Goal: Task Accomplishment & Management: Check status

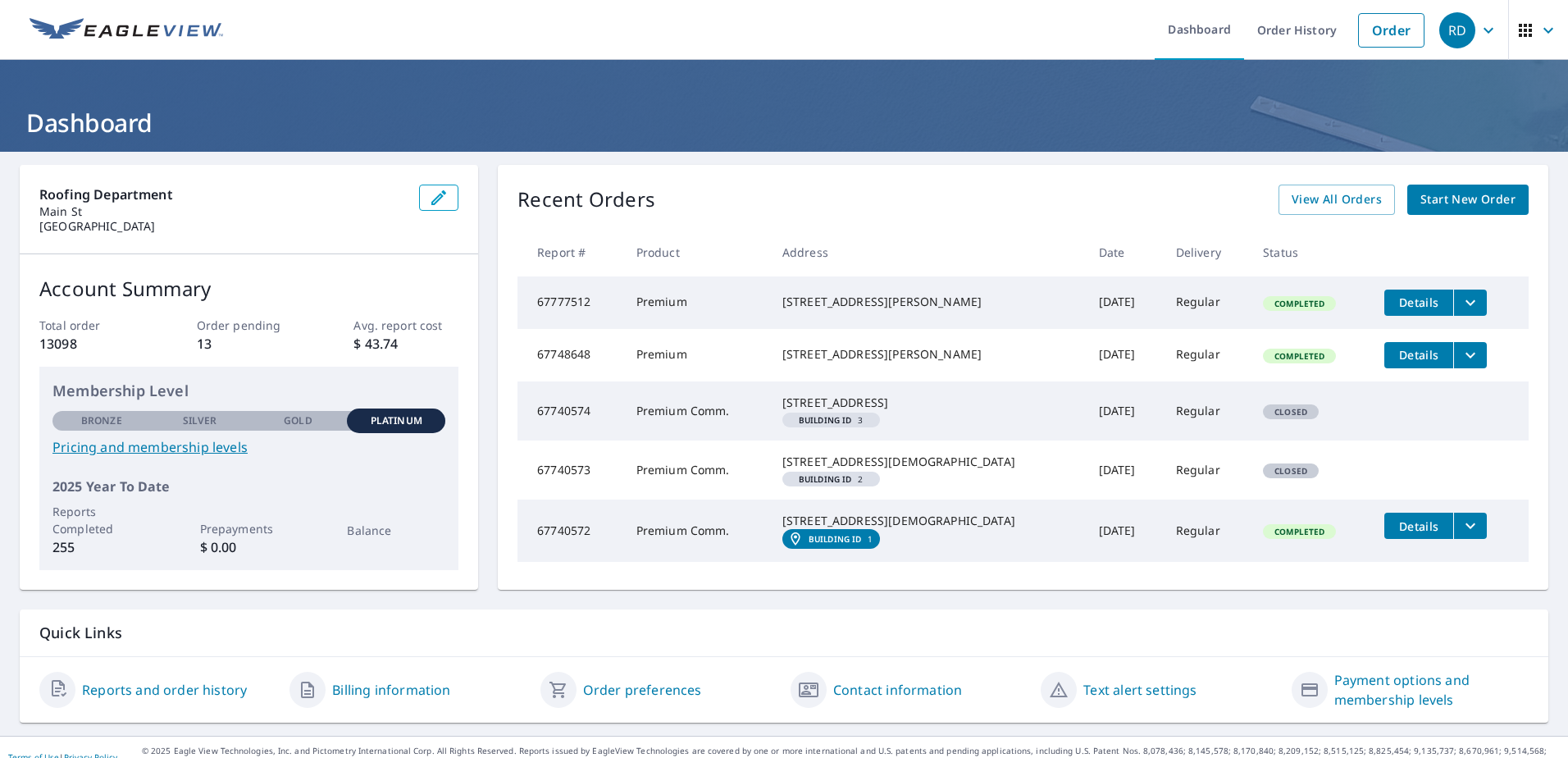
click at [1478, 42] on span "RD" at bounding box center [1470, 30] width 62 height 39
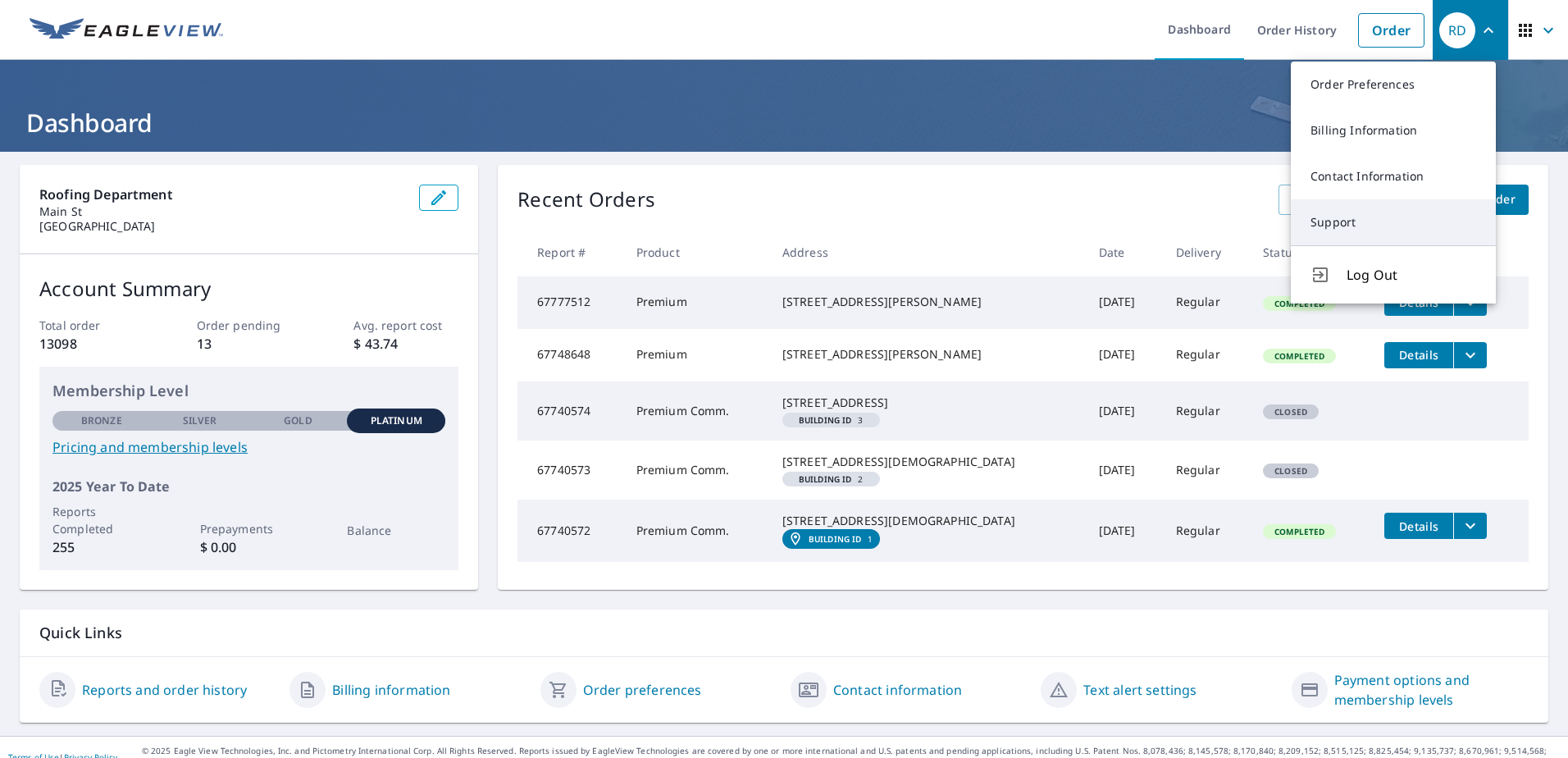
click at [1346, 211] on link "Support" at bounding box center [1393, 222] width 205 height 46
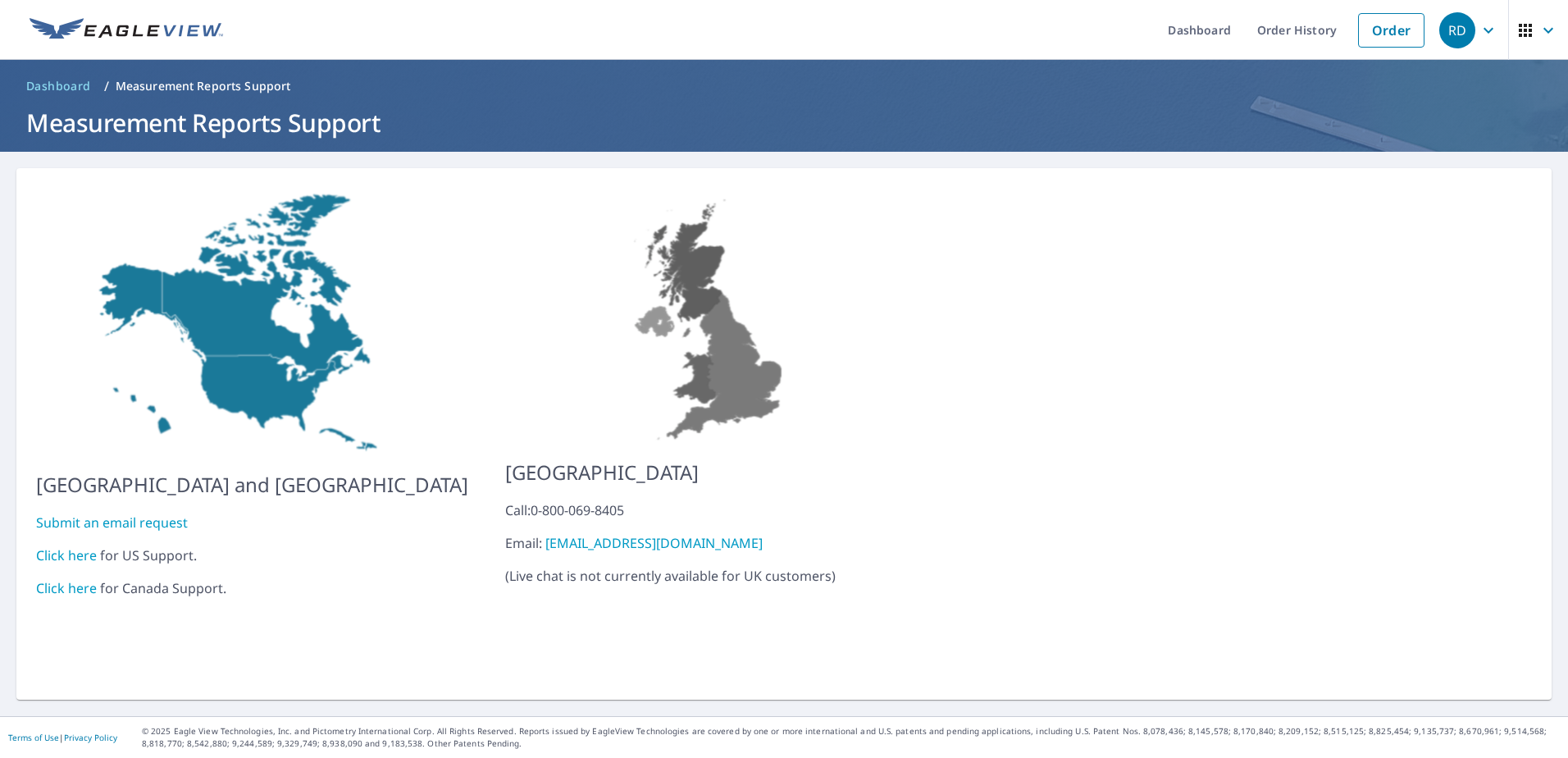
click at [71, 546] on link "Click here" at bounding box center [66, 554] width 61 height 18
click at [1380, 43] on link "Order" at bounding box center [1391, 30] width 67 height 35
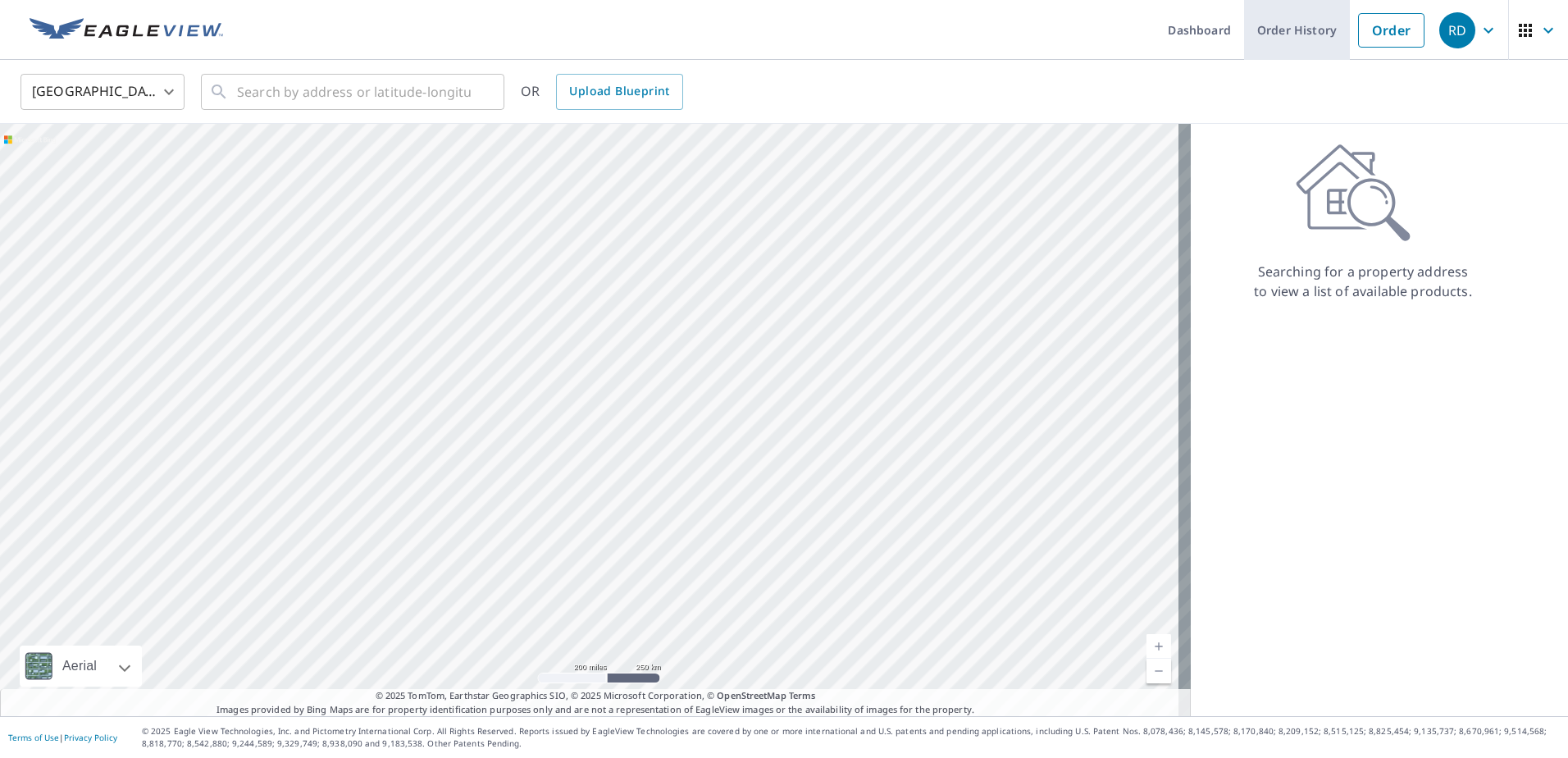
click at [1319, 34] on link "Order History" at bounding box center [1296, 30] width 106 height 60
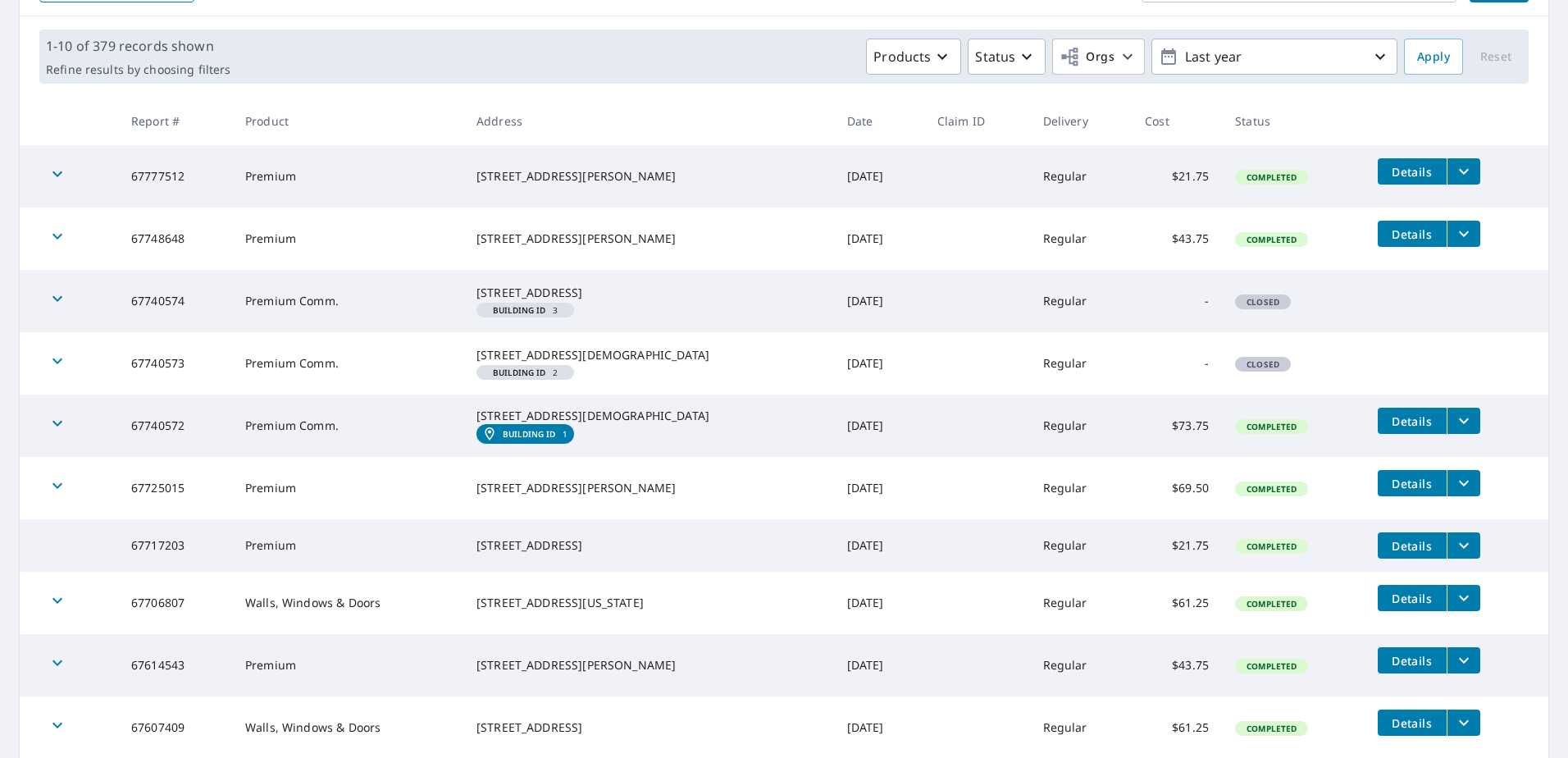
scroll to position [246, 0]
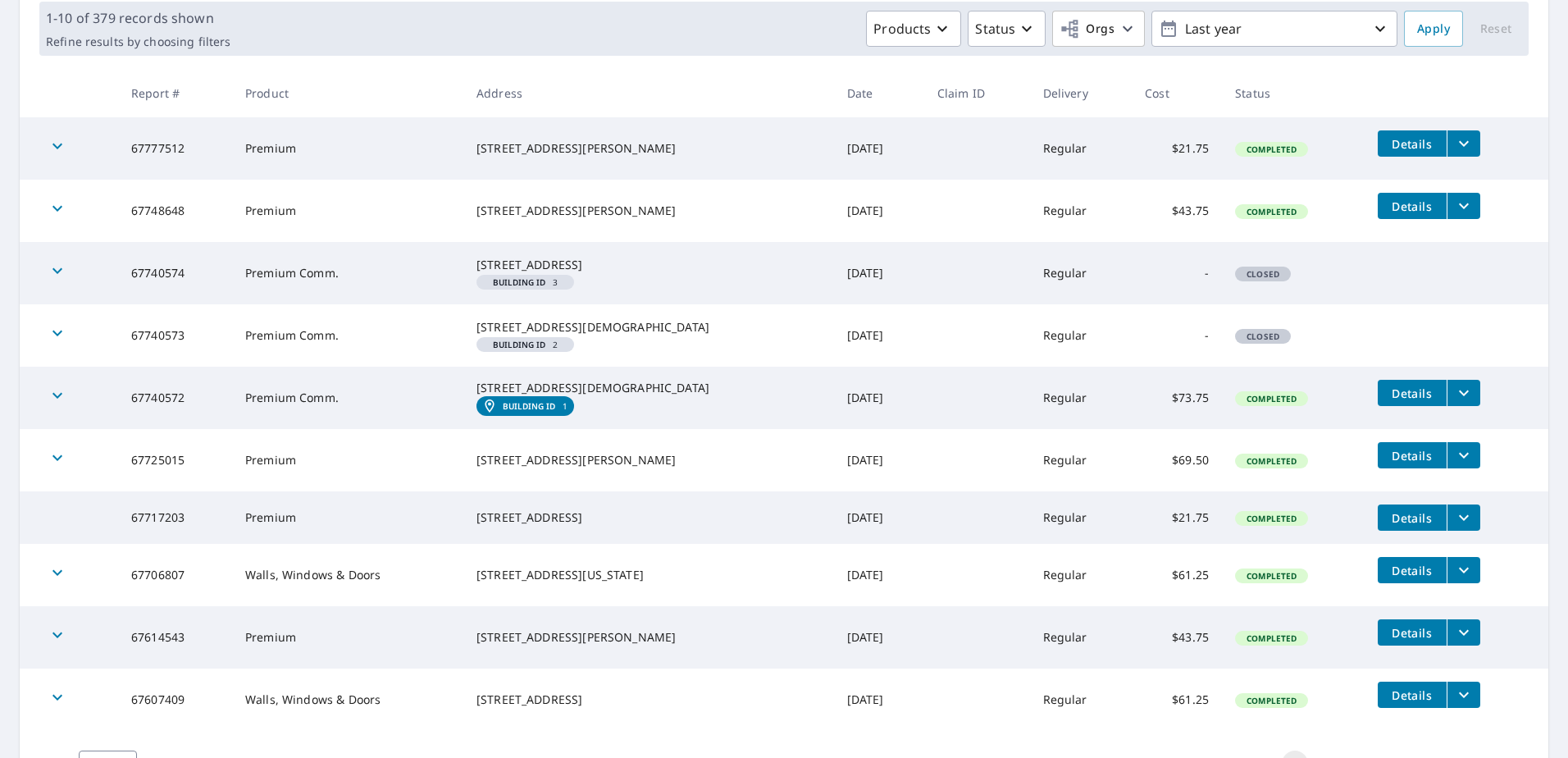
click at [1459, 396] on icon "filesDropdownBtn-67740572" at bounding box center [1464, 394] width 9 height 6
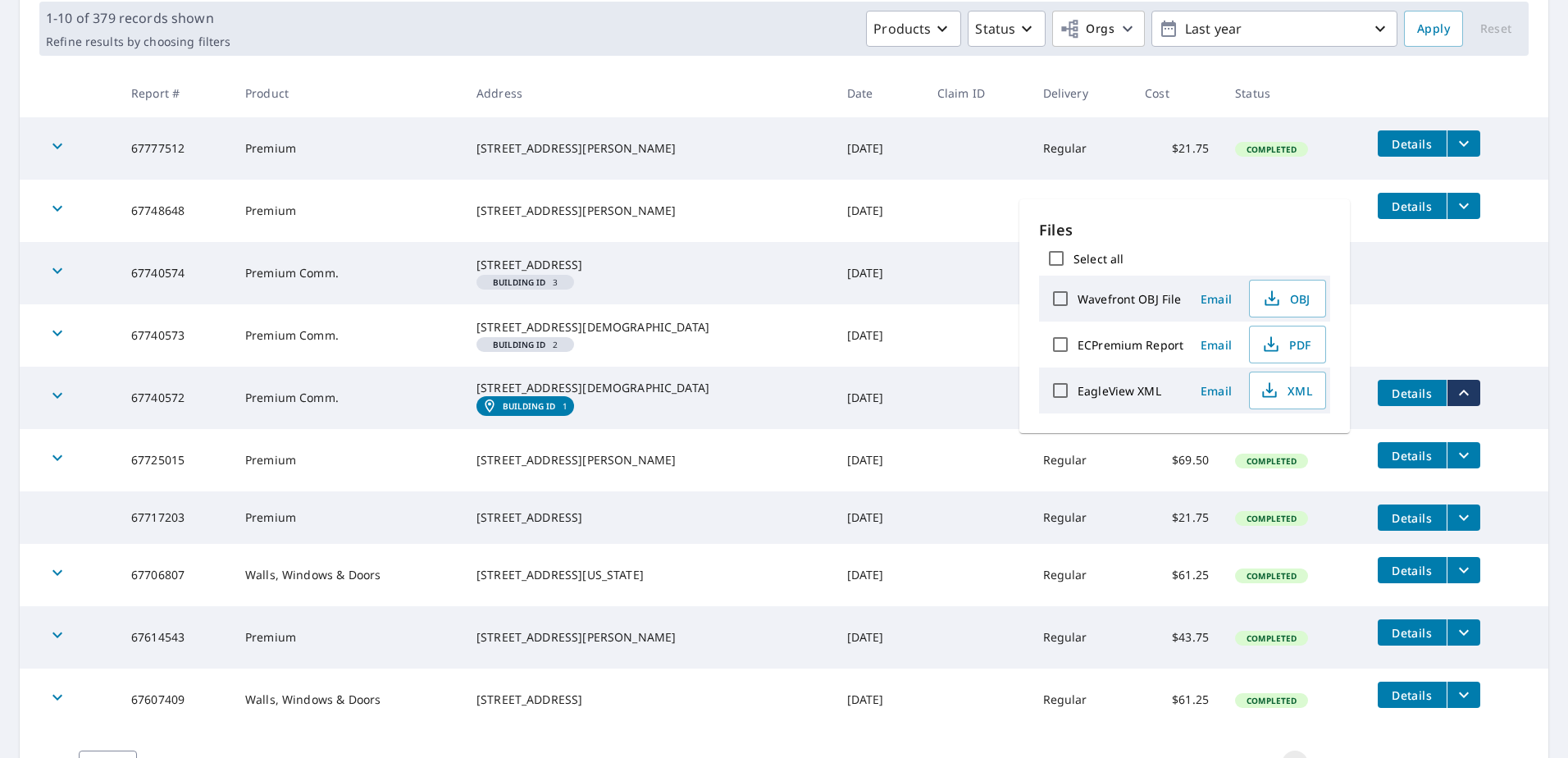
click at [565, 396] on div "110 E Church St Weatherford, TX 76086" at bounding box center [648, 387] width 345 height 16
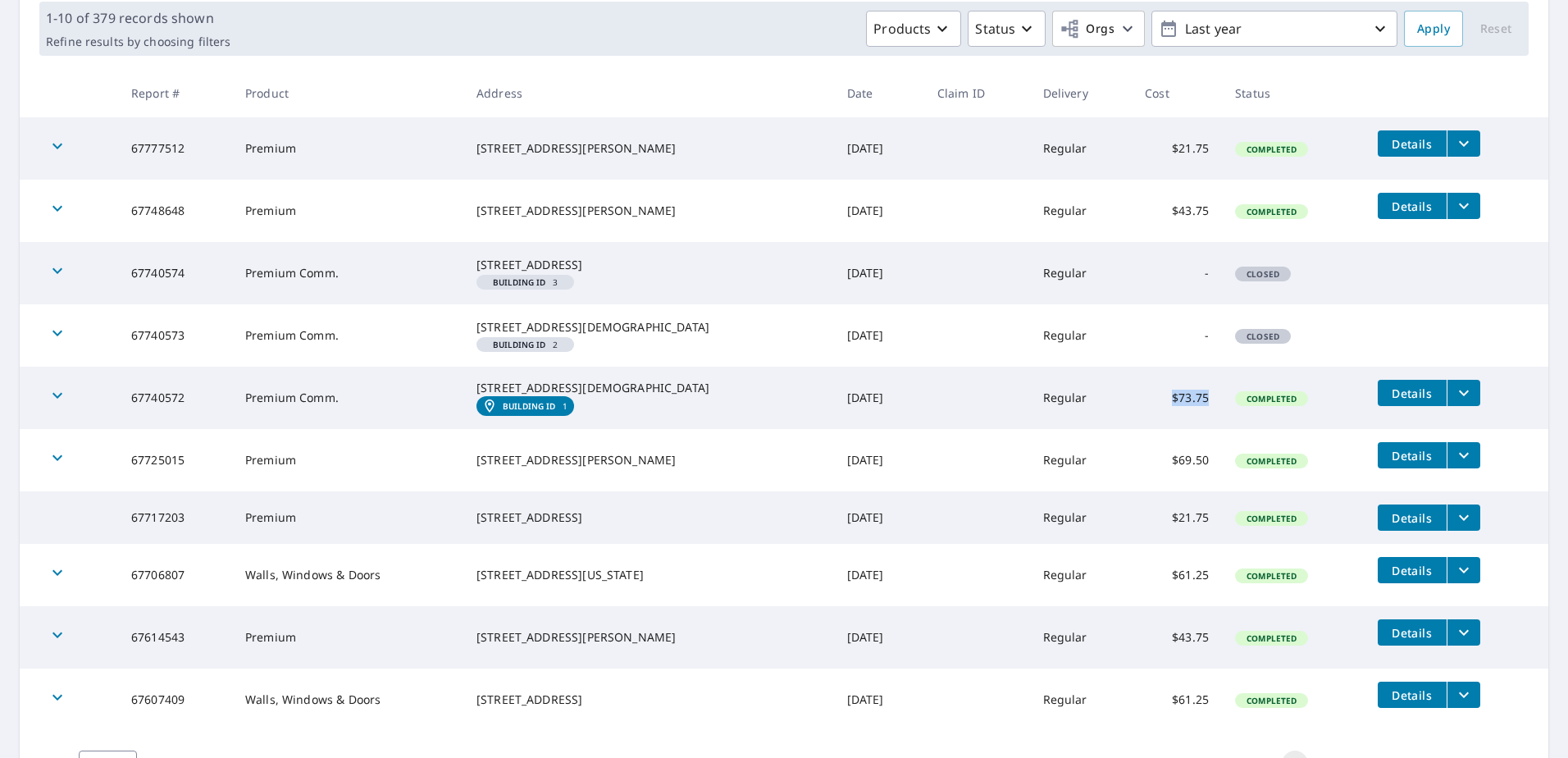
drag, startPoint x: 1124, startPoint y: 442, endPoint x: 1172, endPoint y: 440, distance: 48.0
click at [1172, 429] on td "$73.75" at bounding box center [1177, 397] width 90 height 62
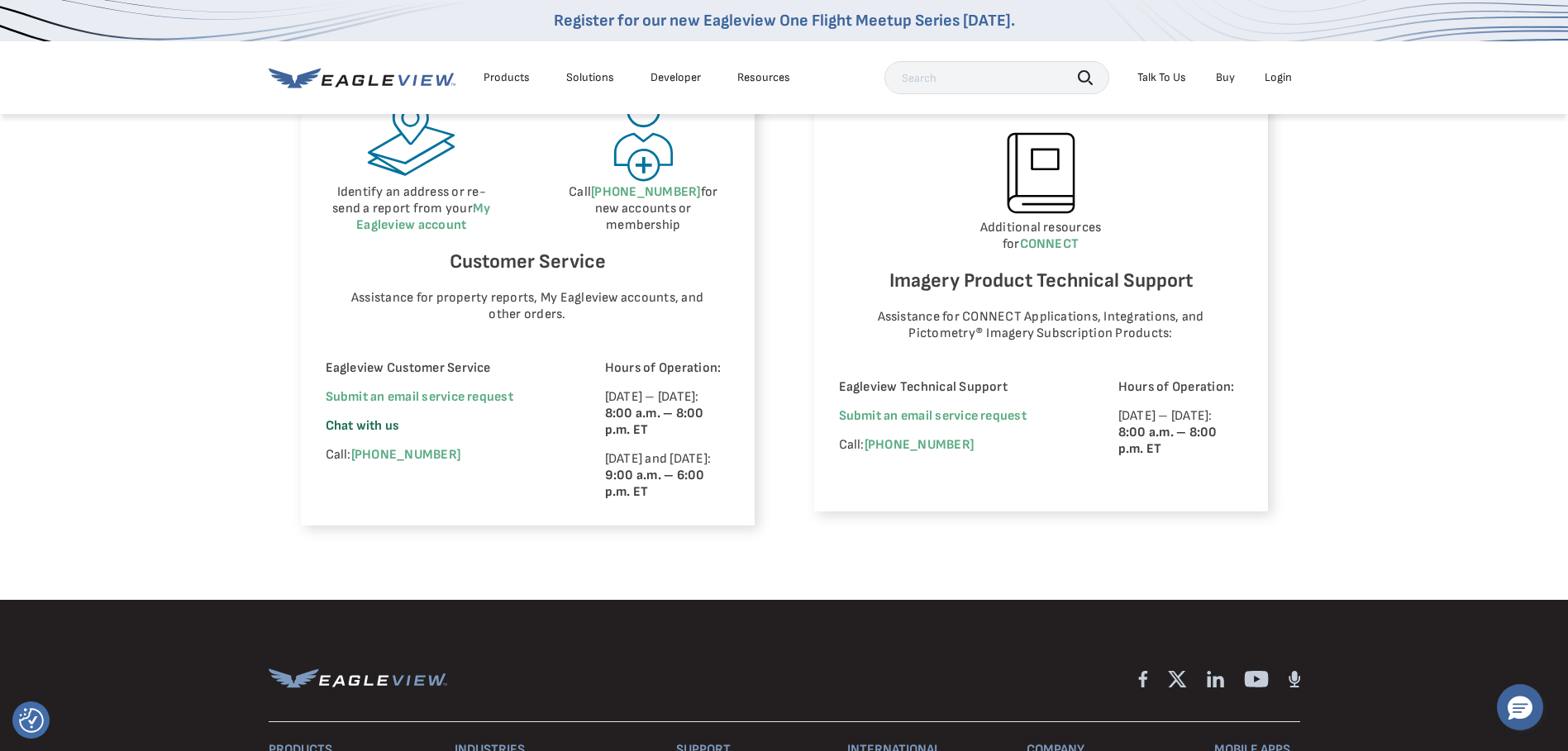
click at [385, 425] on span "Chat with us" at bounding box center [363, 426] width 75 height 16
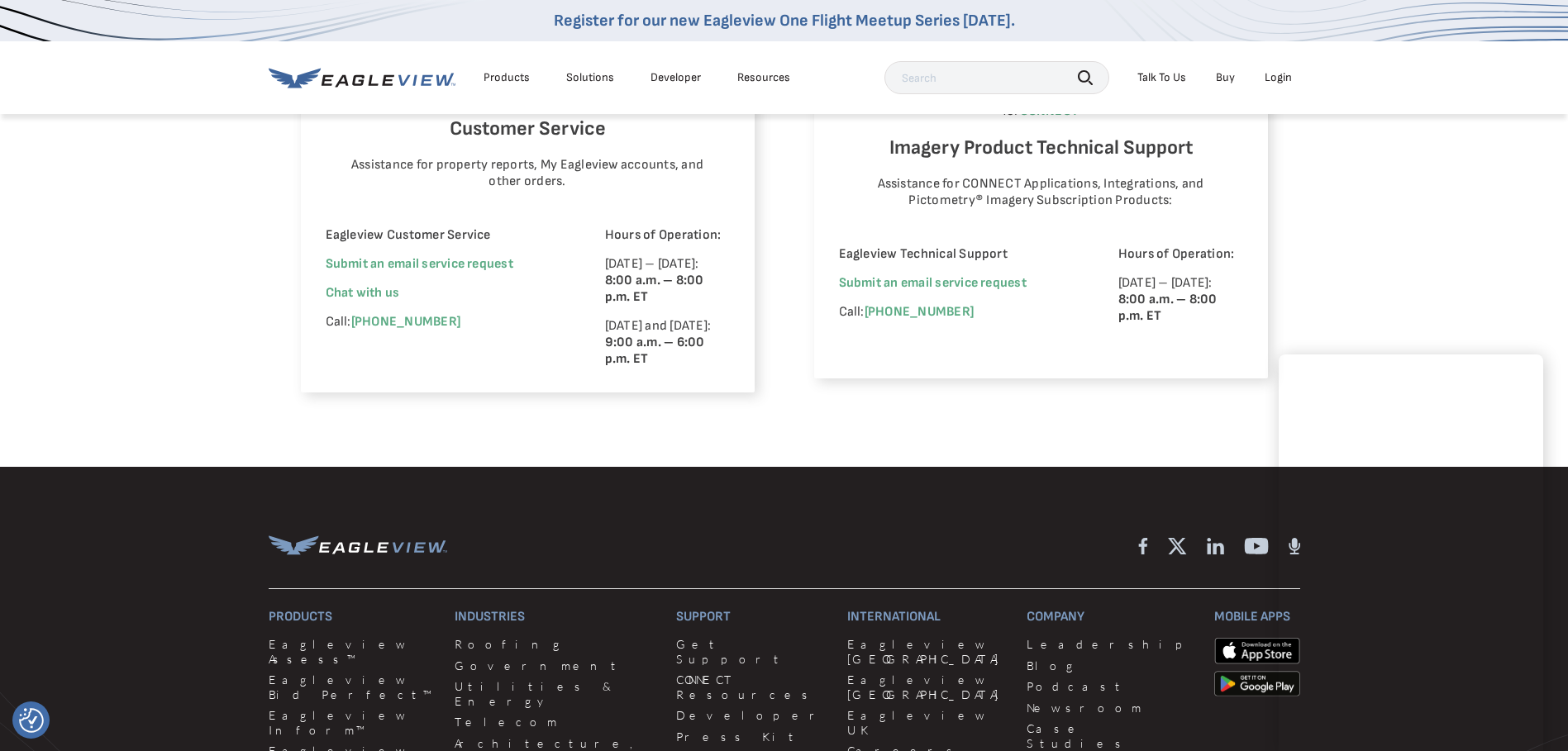
scroll to position [1157, 0]
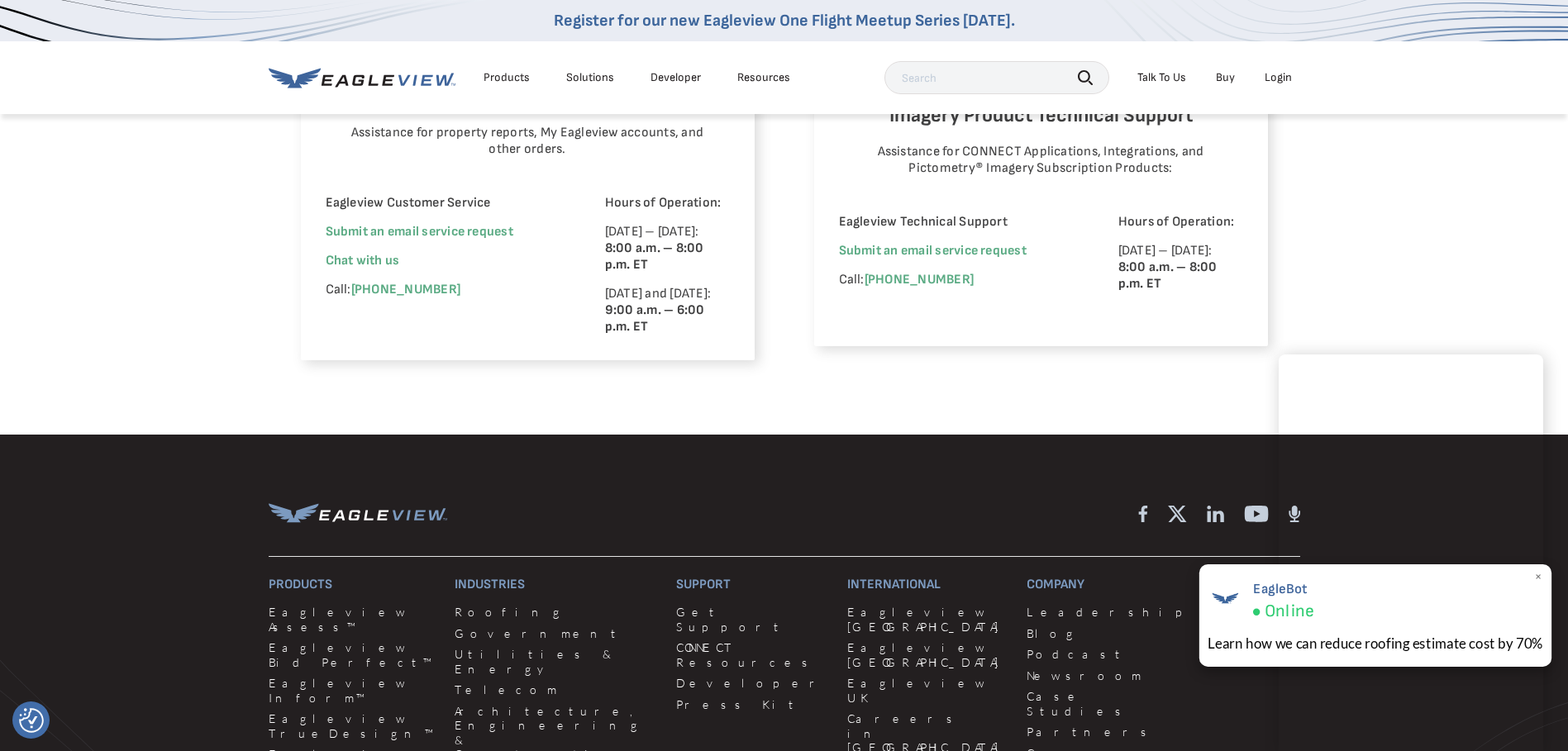
click at [1537, 577] on span "×" at bounding box center [1539, 578] width 9 height 17
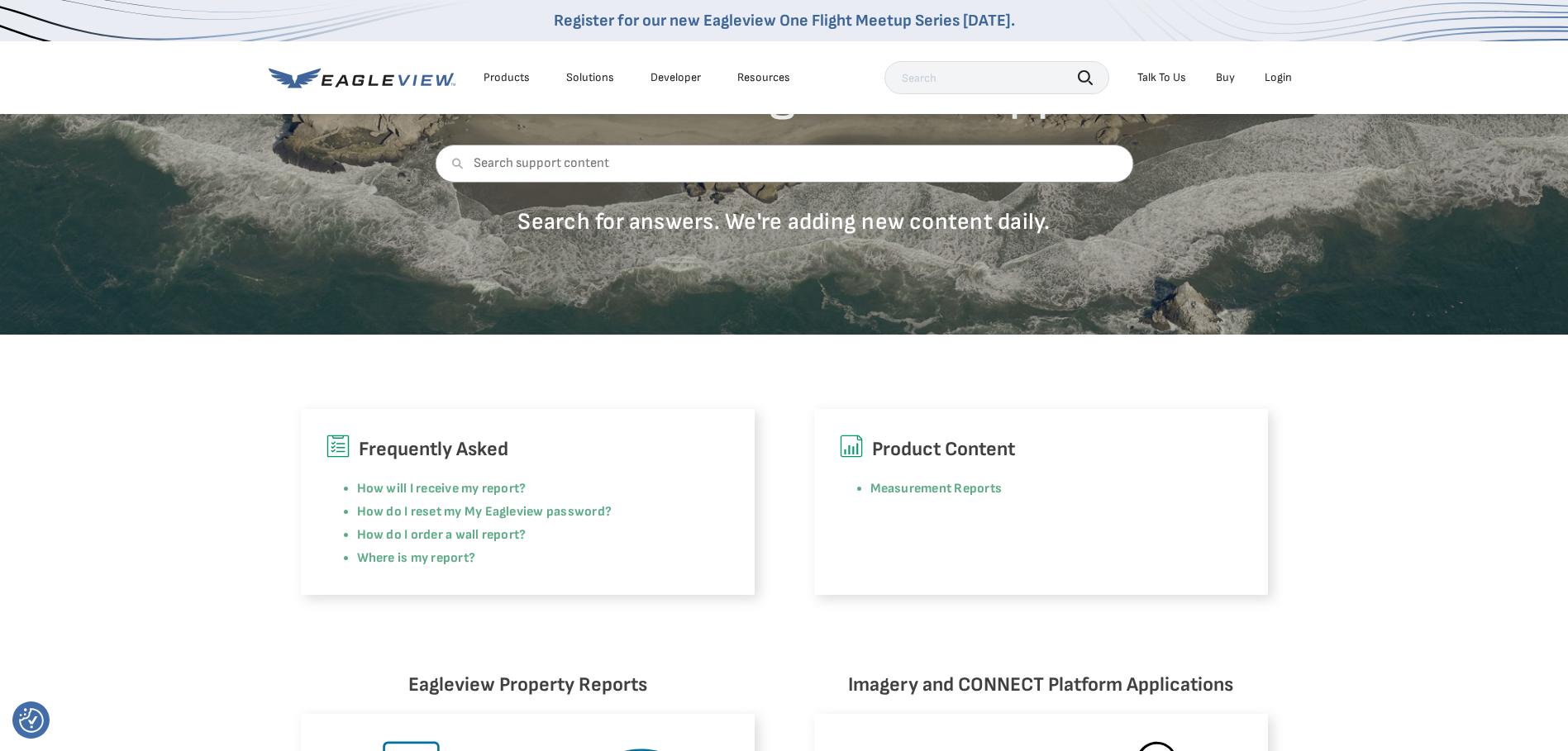
scroll to position [0, 0]
